Goal: Transaction & Acquisition: Purchase product/service

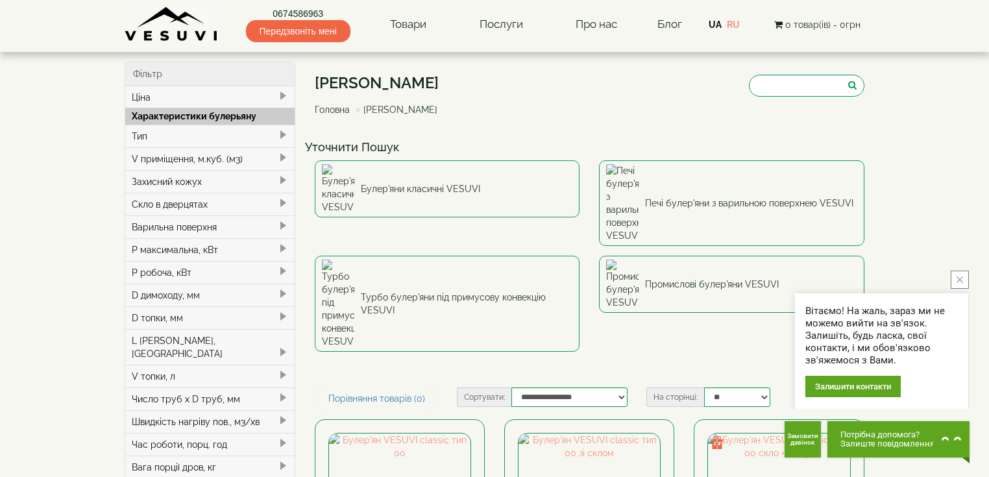
drag, startPoint x: 1118, startPoint y: 2, endPoint x: 3, endPoint y: 239, distance: 1140.0
click at [961, 281] on icon "close button" at bounding box center [960, 280] width 6 height 6
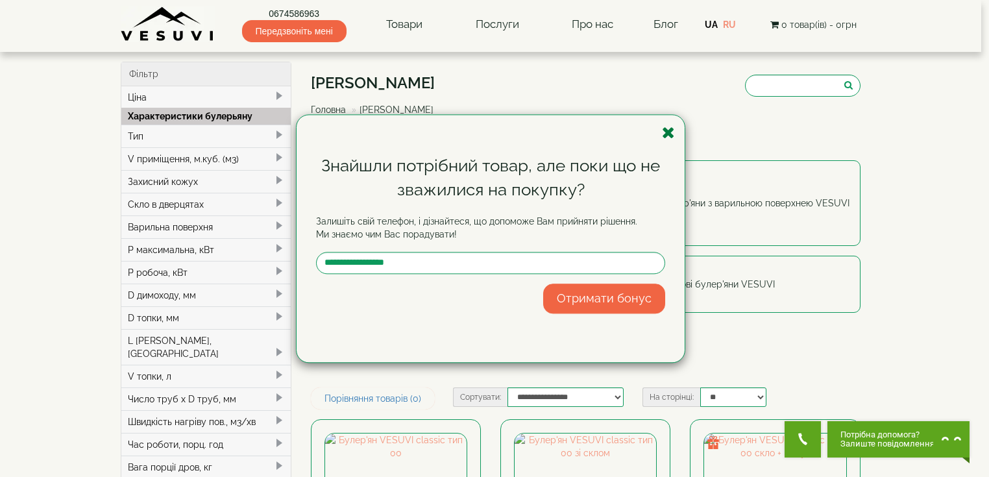
click at [669, 136] on icon "button" at bounding box center [668, 133] width 13 height 16
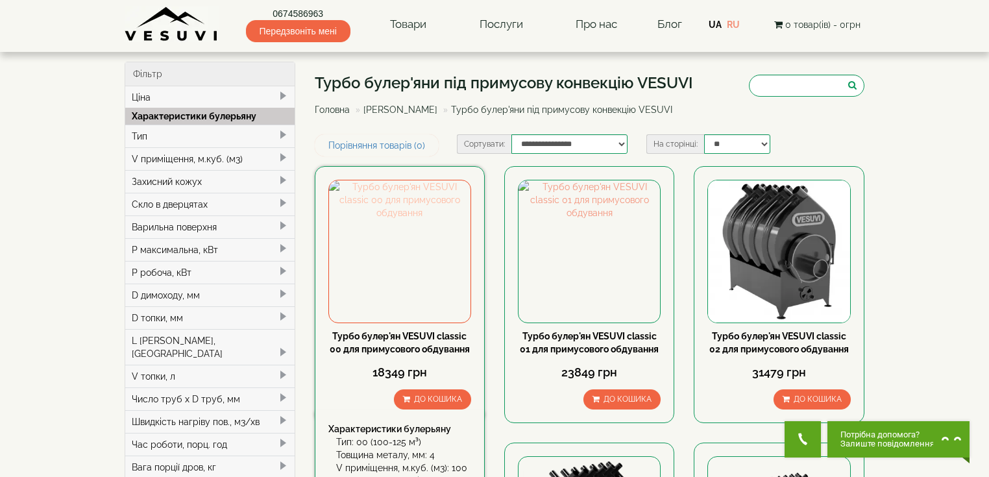
click at [413, 315] on img at bounding box center [400, 251] width 142 height 142
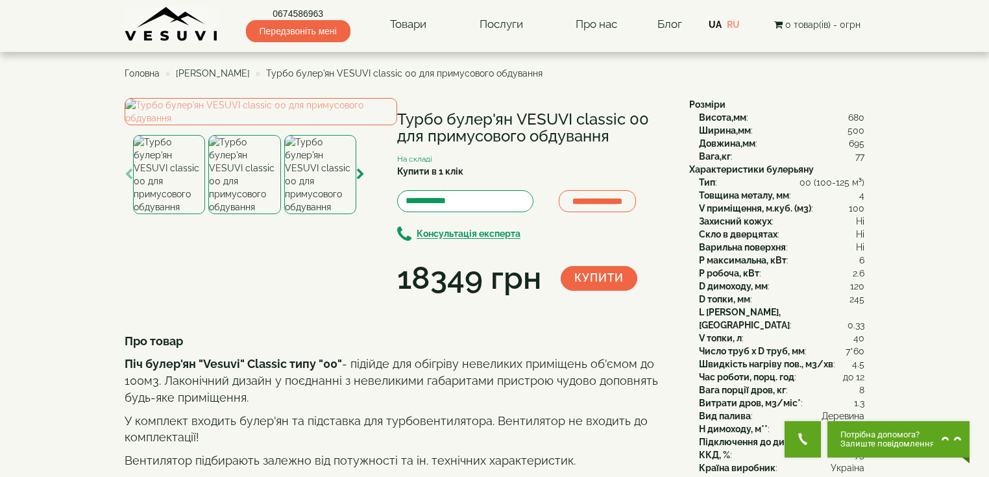
click at [256, 214] on img at bounding box center [244, 174] width 72 height 79
click at [246, 125] on img at bounding box center [261, 111] width 273 height 27
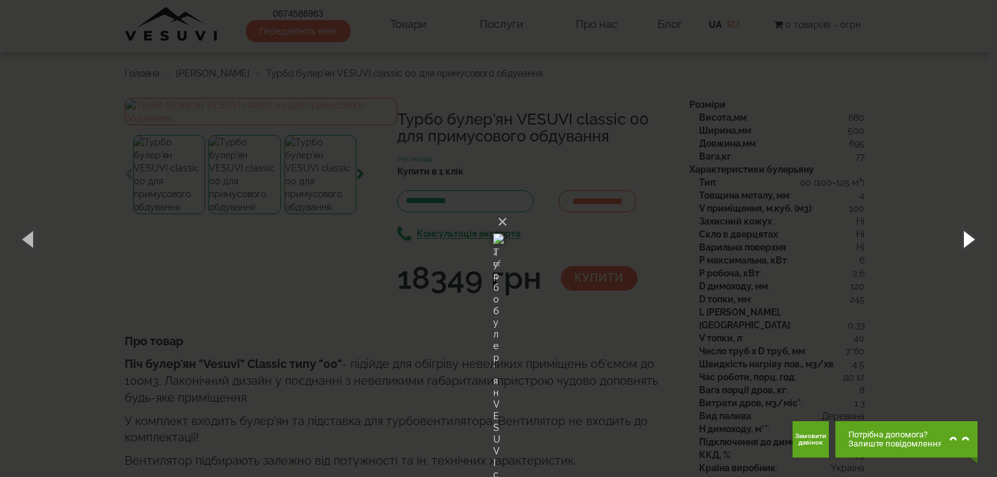
click at [970, 236] on button "button" at bounding box center [968, 238] width 58 height 71
click at [508, 208] on button "×" at bounding box center [502, 222] width 10 height 29
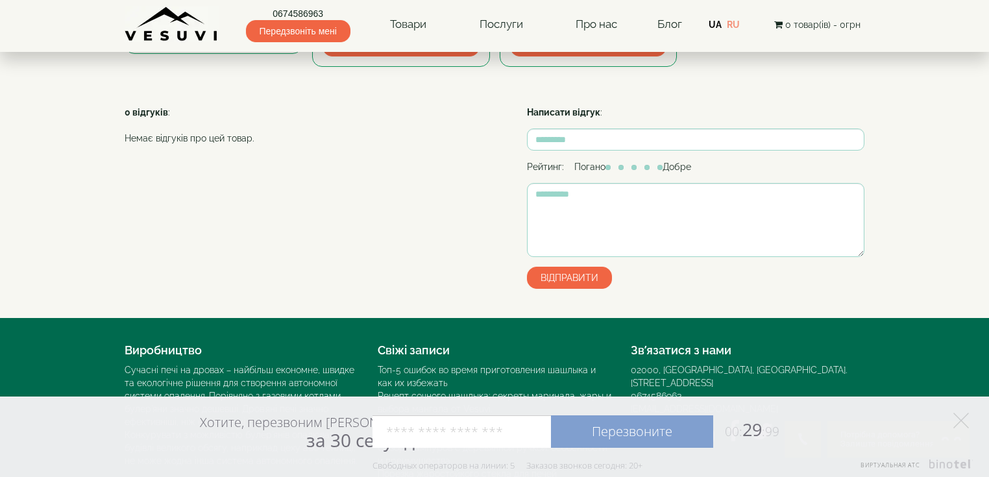
scroll to position [675, 0]
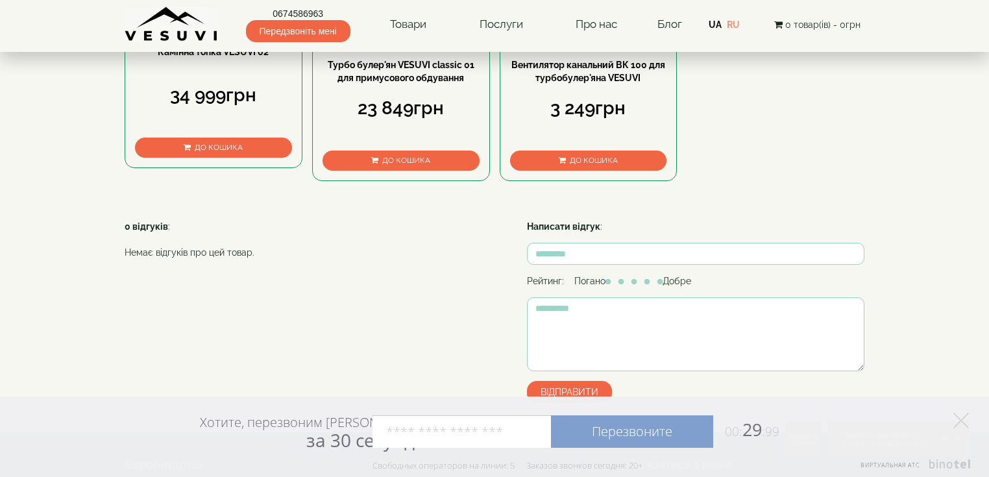
click at [595, 51] on img at bounding box center [589, 38] width 156 height 26
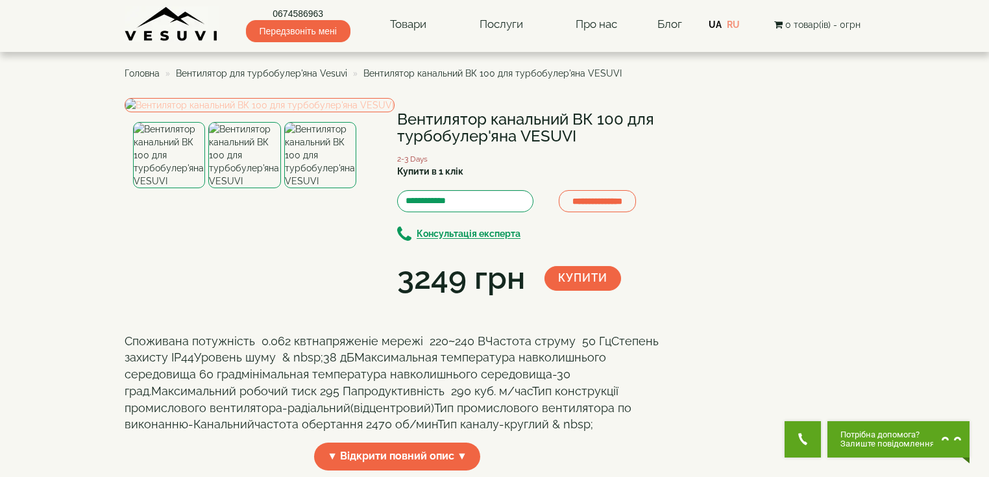
click at [251, 112] on img at bounding box center [260, 105] width 270 height 14
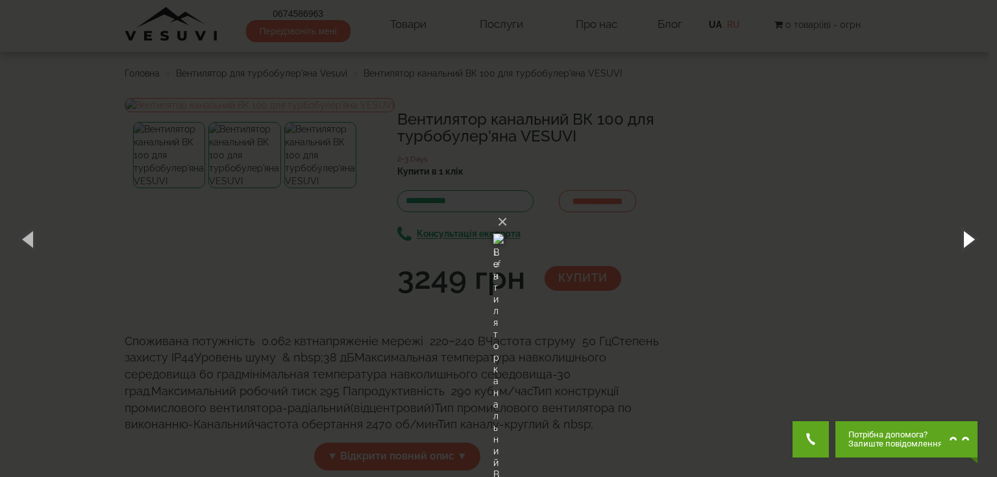
click at [968, 237] on button "button" at bounding box center [968, 238] width 58 height 71
click at [508, 208] on button "×" at bounding box center [502, 222] width 10 height 29
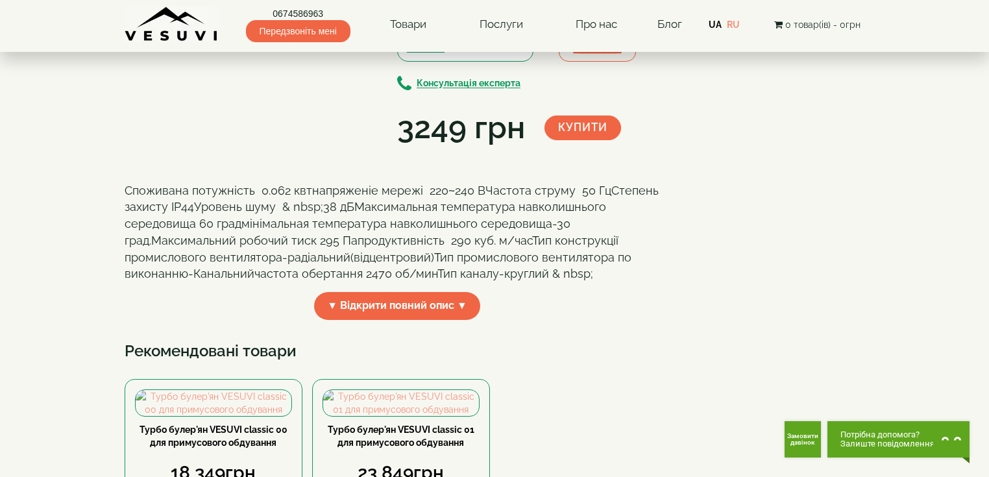
scroll to position [156, 0]
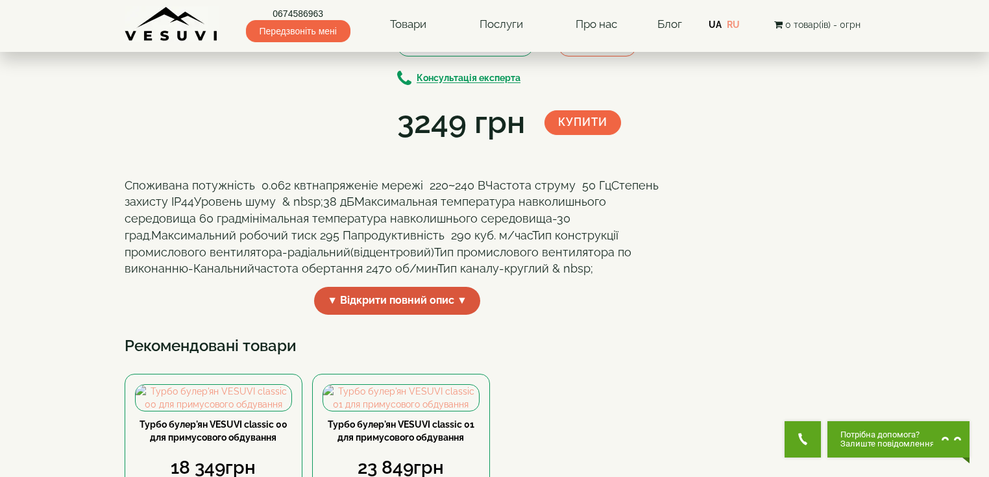
click at [432, 315] on span "▼ Відкрити повний опис ▼" at bounding box center [397, 301] width 166 height 28
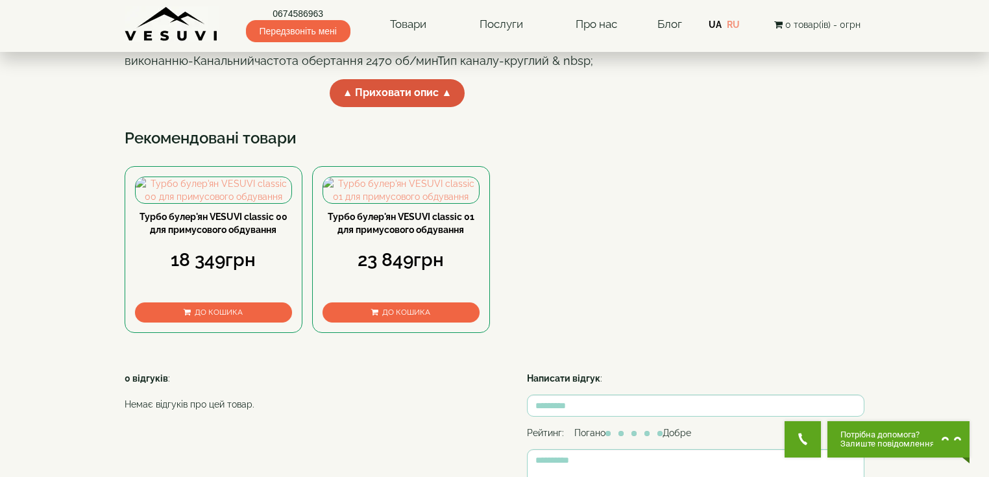
click at [434, 107] on span "▲ Приховати опис ▲" at bounding box center [398, 93] width 136 height 28
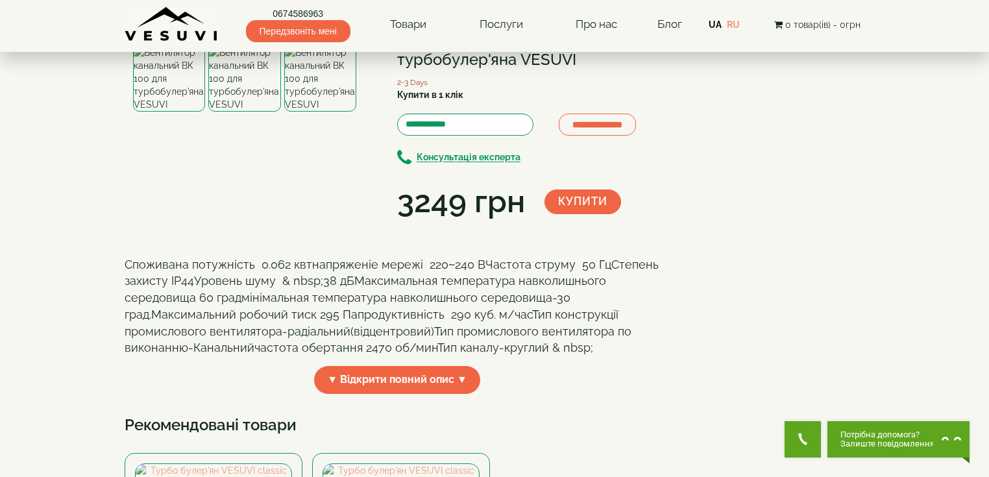
scroll to position [0, 0]
